Goal: Navigation & Orientation: Find specific page/section

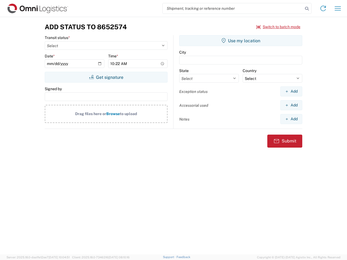
click at [233, 8] on input "search" at bounding box center [233, 8] width 140 height 10
click at [307, 9] on icon at bounding box center [307, 9] width 8 height 8
click at [323, 8] on icon at bounding box center [323, 8] width 9 height 9
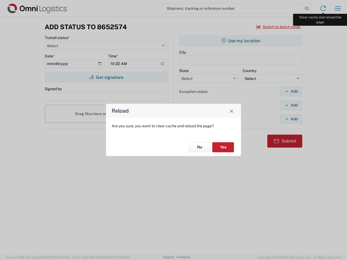
click at [338, 8] on div "Reload Are you sure, you want to clear cache and reload the page? No Yes" at bounding box center [173, 130] width 347 height 260
click at [278, 27] on div "Reload Are you sure, you want to clear cache and reload the page? No Yes" at bounding box center [173, 130] width 347 height 260
click at [106, 77] on div "Reload Are you sure, you want to clear cache and reload the page? No Yes" at bounding box center [173, 130] width 347 height 260
click at [241, 41] on div "Reload Are you sure, you want to clear cache and reload the page? No Yes" at bounding box center [173, 130] width 347 height 260
click at [291, 91] on div "Reload Are you sure, you want to clear cache and reload the page? No Yes" at bounding box center [173, 130] width 347 height 260
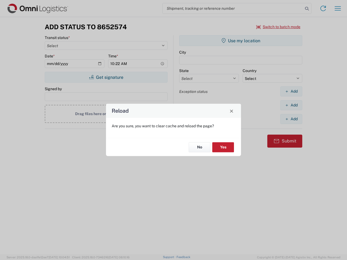
click at [291, 105] on div "Reload Are you sure, you want to clear cache and reload the page? No Yes" at bounding box center [173, 130] width 347 height 260
click at [291, 119] on div "Reload Are you sure, you want to clear cache and reload the page? No Yes" at bounding box center [173, 130] width 347 height 260
